Goal: Task Accomplishment & Management: Manage account settings

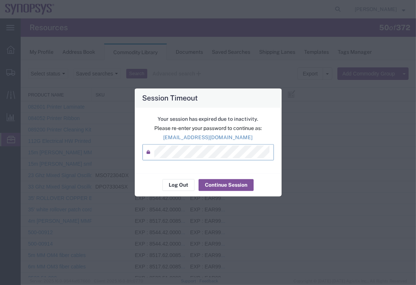
scroll to position [6, 0]
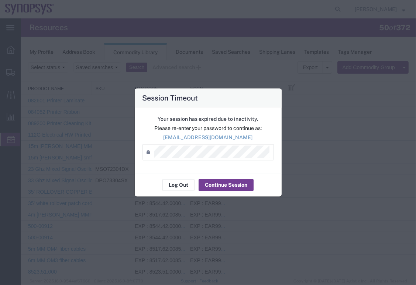
click at [230, 188] on button "Continue Session" at bounding box center [225, 186] width 55 height 12
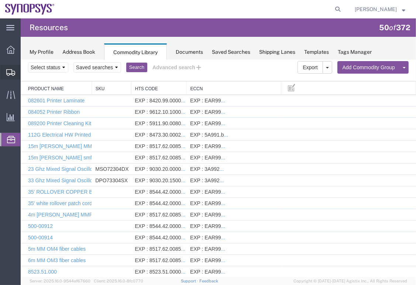
click at [0, 0] on span "Shipment Manager" at bounding box center [0, 0] width 0 height 0
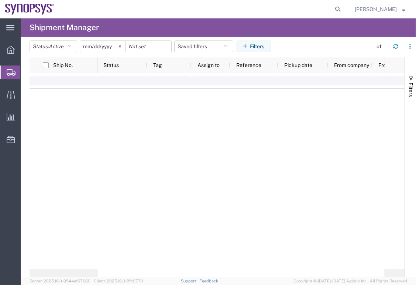
click at [0, 0] on span "Shipment Manager" at bounding box center [0, 0] width 0 height 0
click at [195, 130] on div at bounding box center [240, 171] width 287 height 196
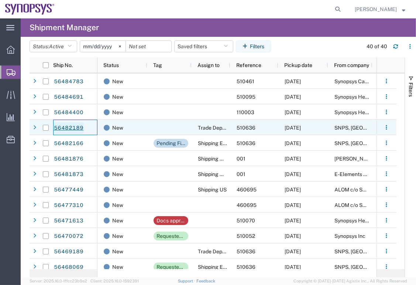
click at [72, 126] on link "56482189" at bounding box center [68, 128] width 30 height 12
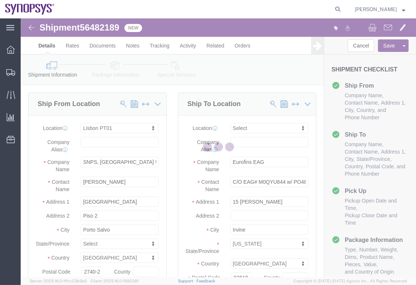
click at [109, 70] on div at bounding box center [218, 147] width 395 height 259
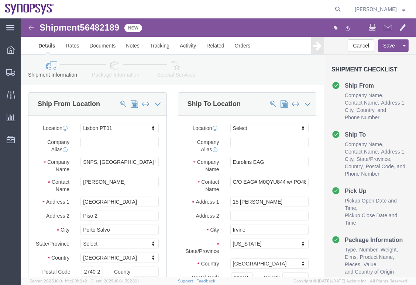
select select "63152"
select select
click link "Package Information"
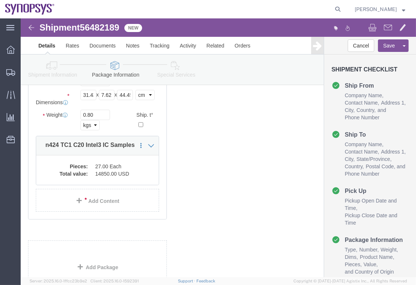
scroll to position [105, 0]
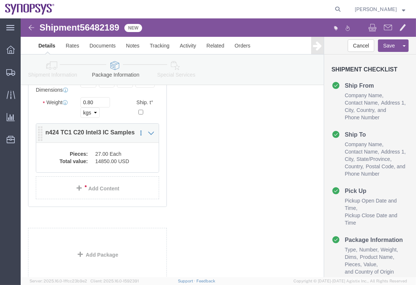
click div "Pieces: 27.00 Each Total value: 14850.00 USD"
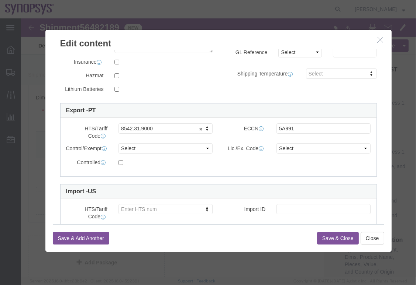
scroll to position [0, 0]
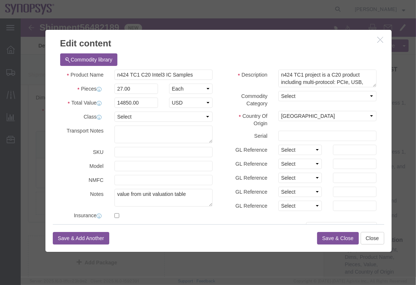
click icon "button"
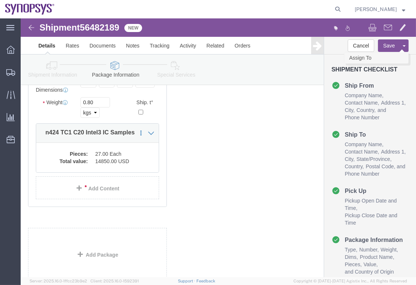
click link "Assign To"
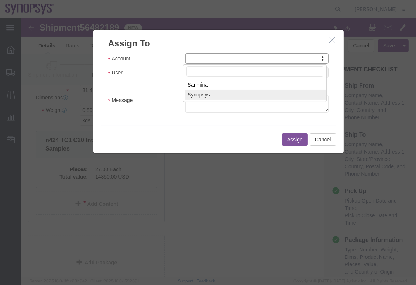
select select "117156"
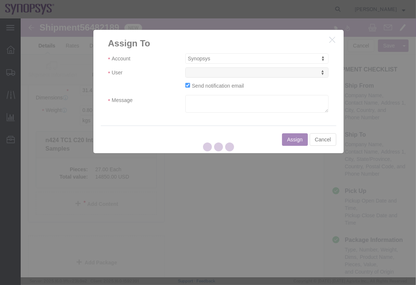
click at [259, 71] on div at bounding box center [218, 147] width 395 height 259
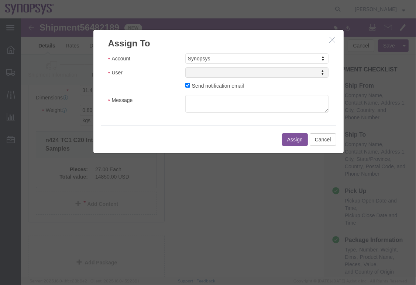
select select
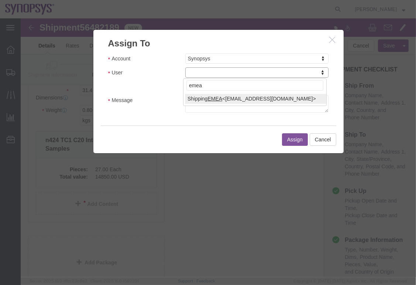
type input "emea"
select select "100123"
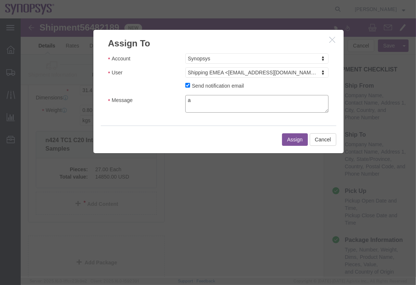
click textarea "a"
type textarea "a"
click div "Assign Cancel"
click button "Assign"
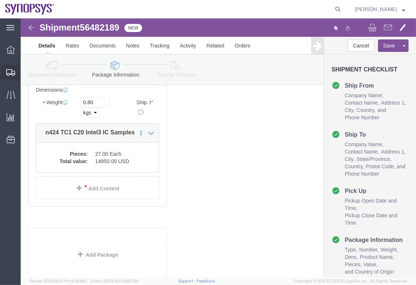
click at [0, 0] on span "Shipment Manager" at bounding box center [0, 0] width 0 height 0
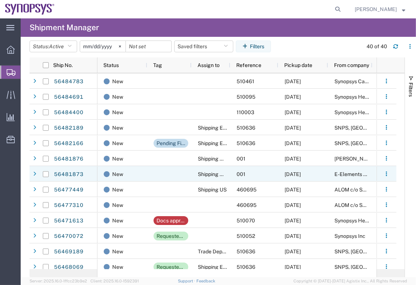
scroll to position [46, 0]
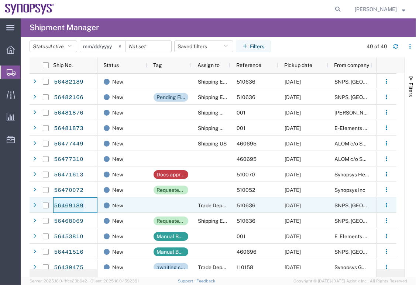
click at [66, 205] on link "56469189" at bounding box center [68, 206] width 30 height 12
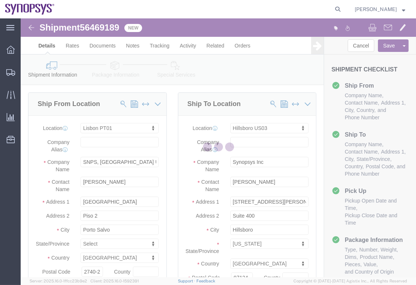
select select "63152"
select select "63190"
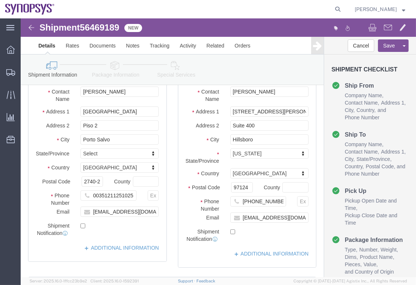
scroll to position [91, 0]
click link "Package Information"
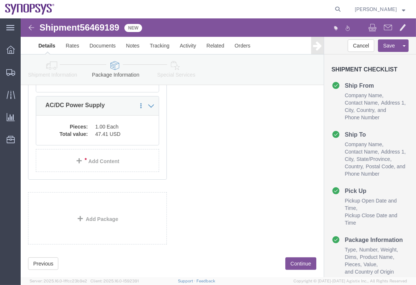
scroll to position [239, 0]
click dd "1.00 Each"
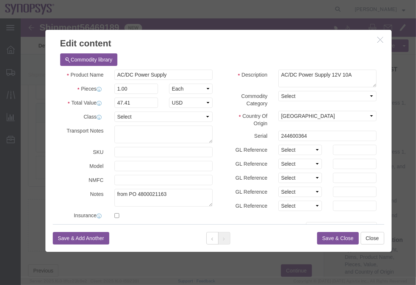
click icon "button"
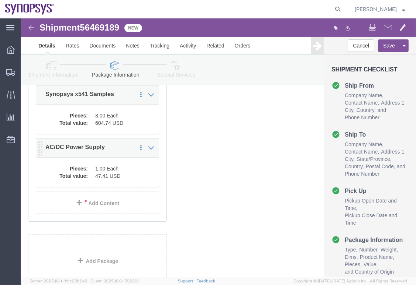
scroll to position [196, 0]
click dd "604.74 USD"
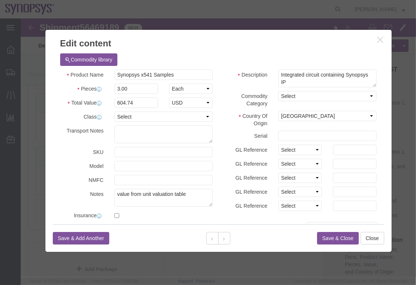
scroll to position [194, 0]
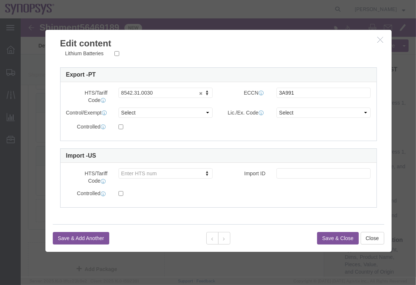
click button "button"
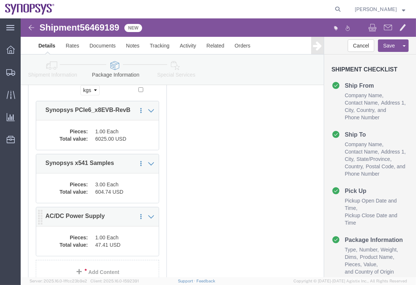
scroll to position [127, 0]
click dd "6025.00 USD"
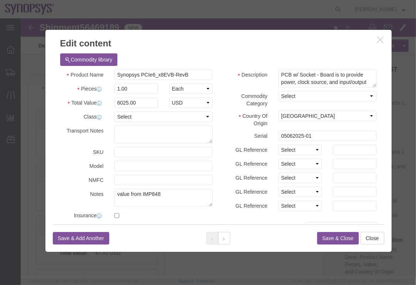
scroll to position [194, 0]
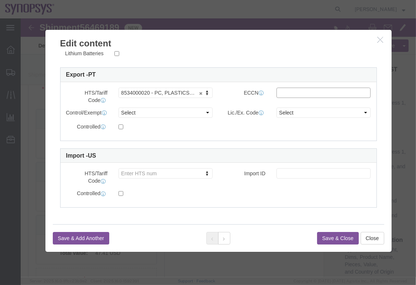
click input "text"
paste input "5A991.b"
type input "5A991"
click select "Select ATF BIS DEA EPA FDA FTR ITAR OFAC Other (OPA)"
select select "BIS"
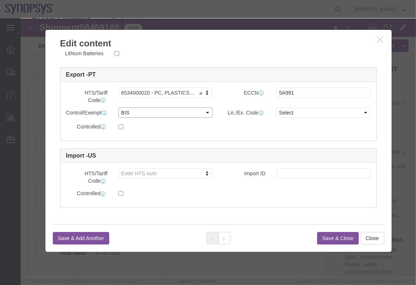
click select "Select ATF BIS DEA EPA FDA FTR ITAR OFAC Other (OPA)"
click select "Select AGR-Agricultural APP-Computers APR-Additional Permissive Exports AVS-Air…"
select select "NLR"
click select "Select AGR-Agricultural APP-Computers APR-Additional Permissive Exports AVS-Air…"
click button "Save & Close"
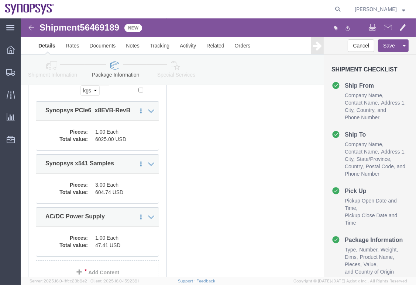
click icon
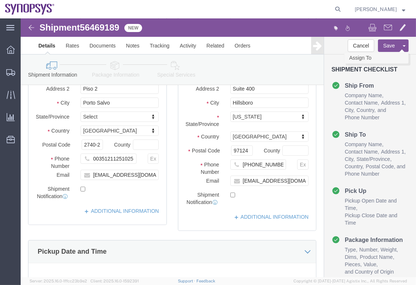
click link "Assign To"
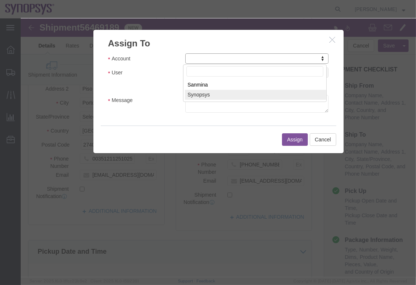
select select "117156"
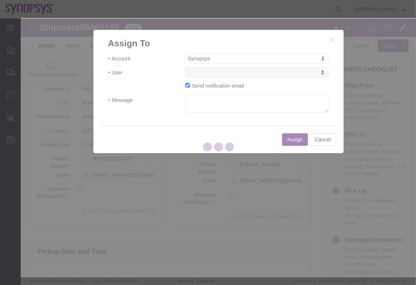
click at [266, 73] on div at bounding box center [218, 147] width 395 height 259
select select
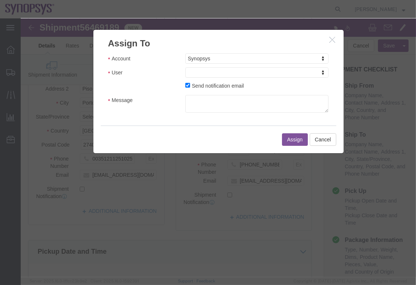
drag, startPoint x: 266, startPoint y: 73, endPoint x: 245, endPoint y: 54, distance: 28.0
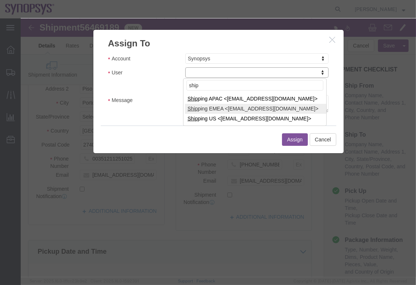
type input "ship"
select select "100123"
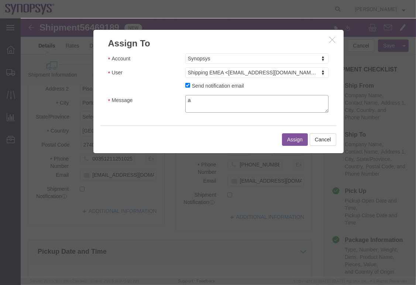
click textarea "a"
type textarea "a"
